Goal: Transaction & Acquisition: Download file/media

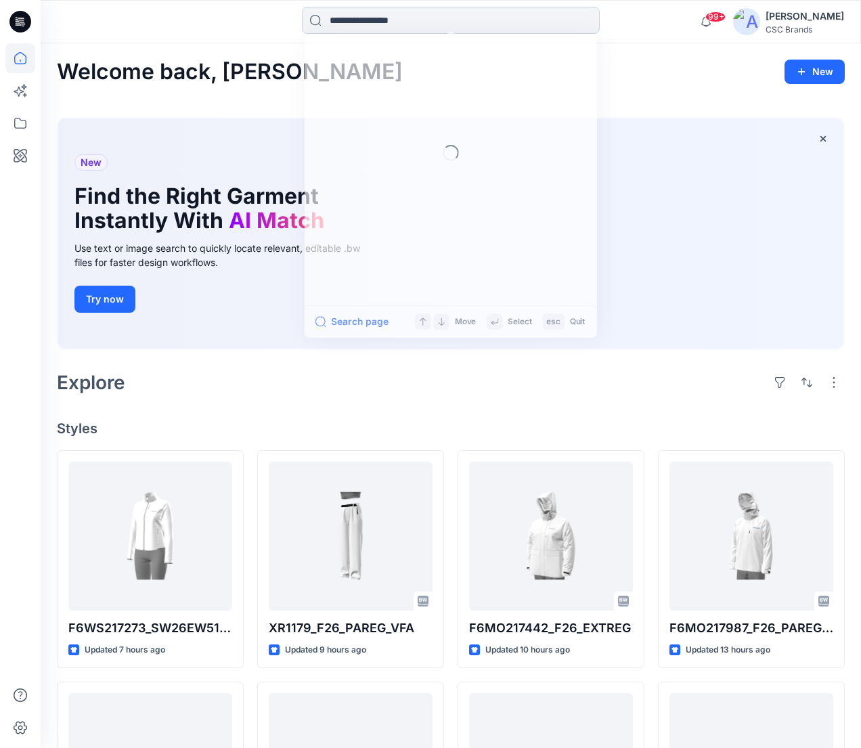
click at [334, 22] on input at bounding box center [451, 20] width 298 height 27
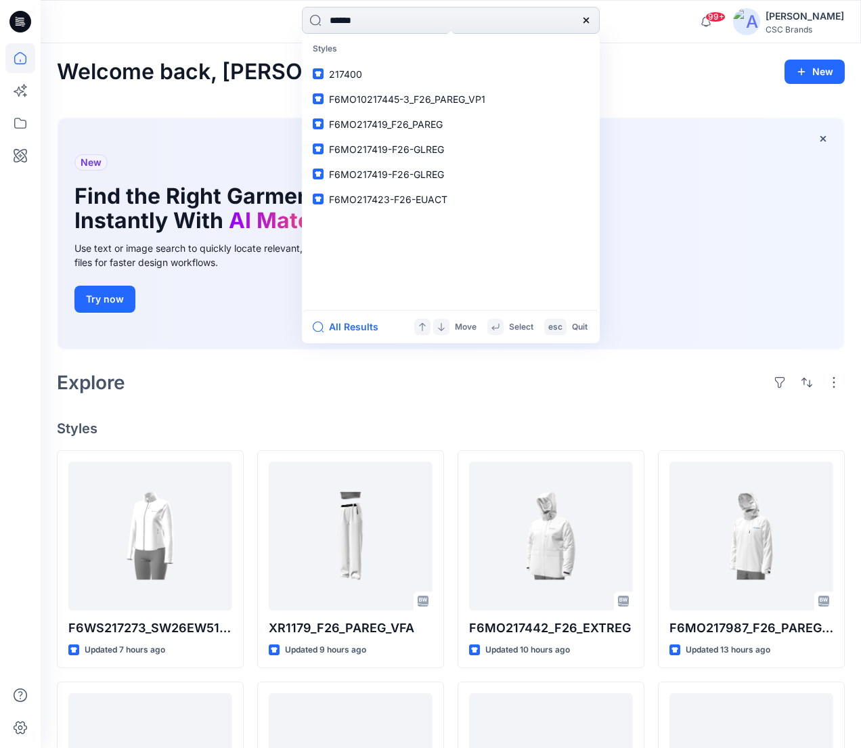
type input "******"
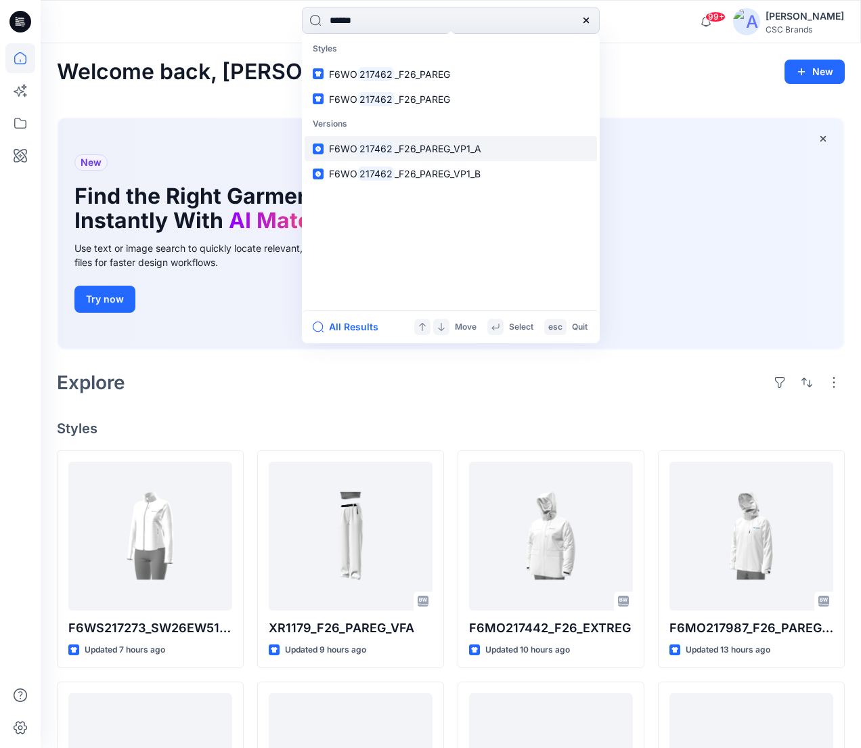
click at [449, 148] on span "_F26_PAREG_VP1_A" at bounding box center [438, 149] width 87 height 12
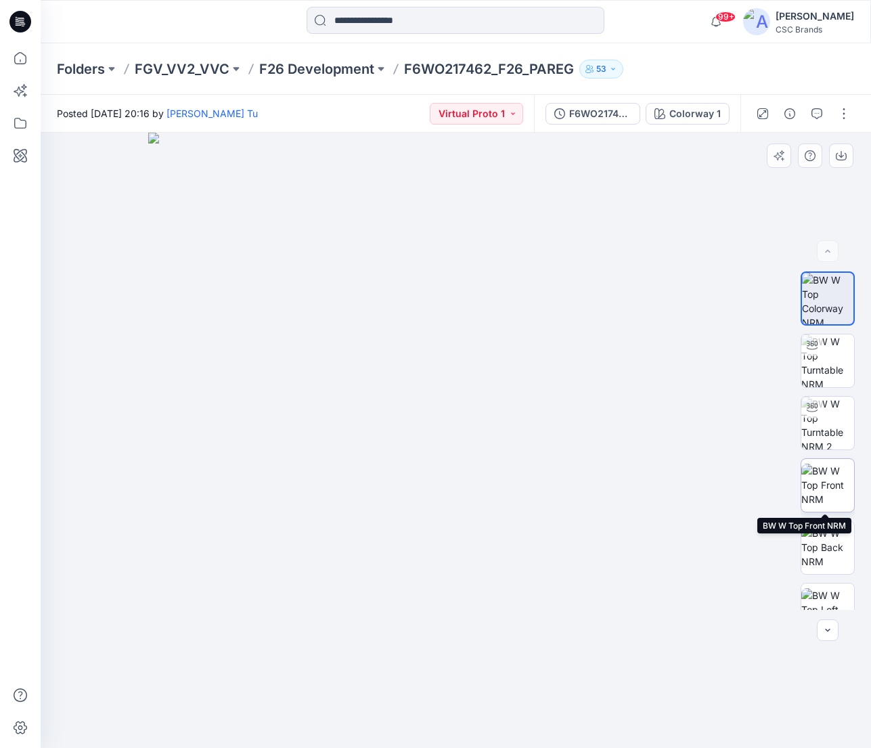
click at [827, 490] on img at bounding box center [827, 485] width 53 height 43
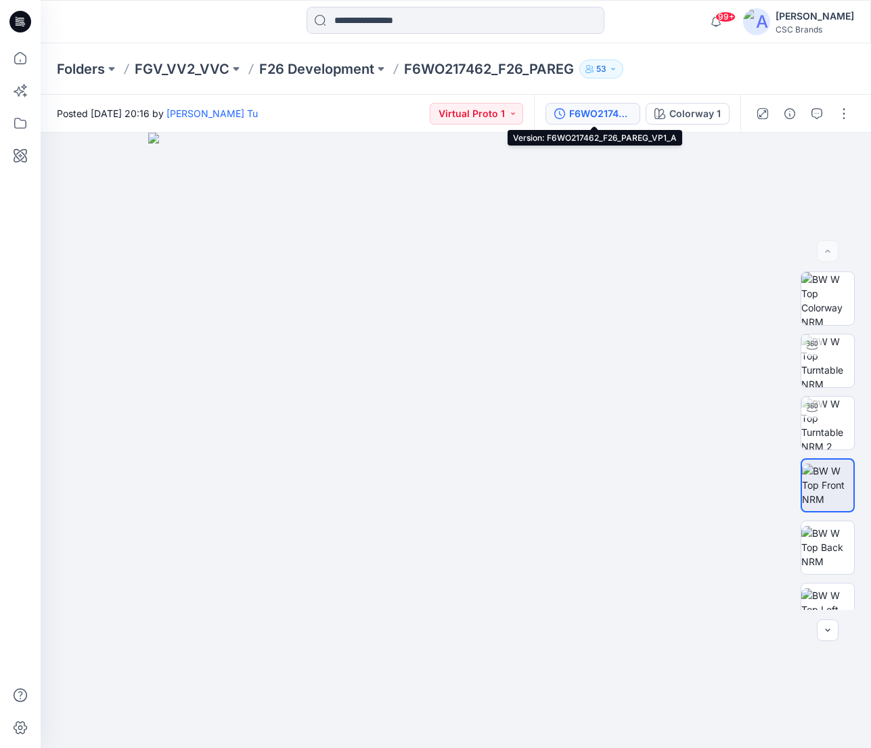
click at [609, 121] on button "F6WO217462_F26_PAREG_VP1_A" at bounding box center [593, 114] width 95 height 22
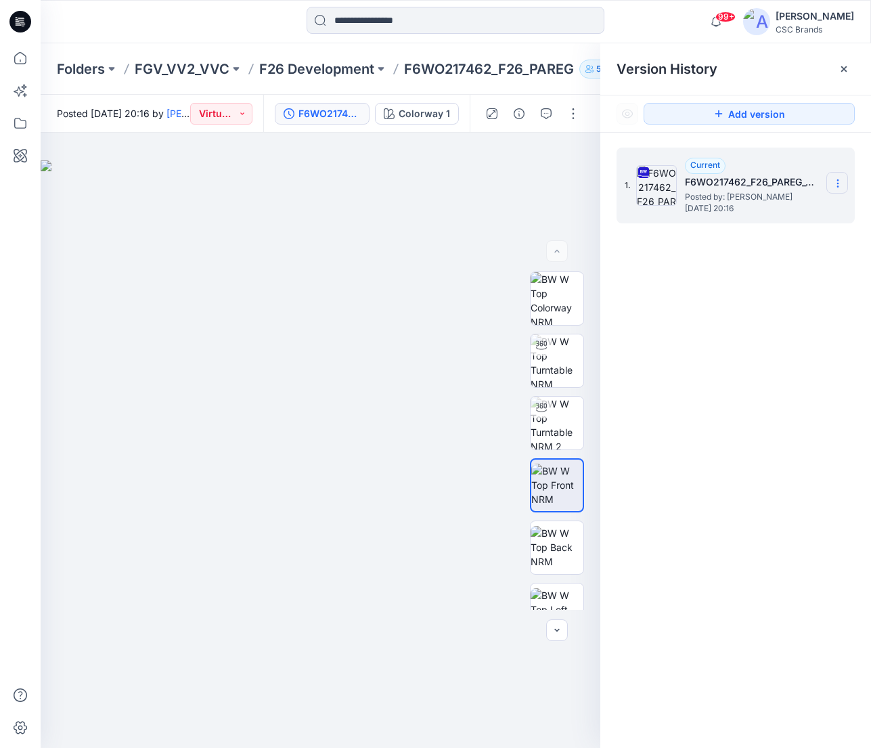
click at [839, 183] on icon at bounding box center [838, 183] width 11 height 11
click at [810, 213] on span "Download Source BW File" at bounding box center [770, 210] width 114 height 16
